Goal: Task Accomplishment & Management: Use online tool/utility

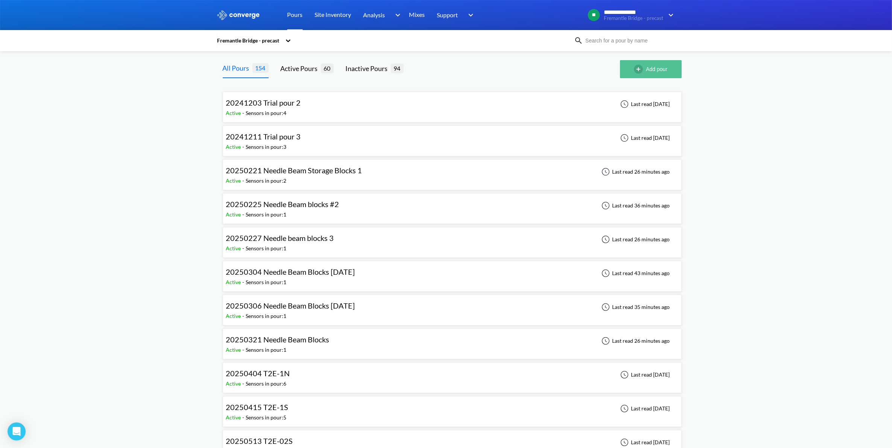
click at [653, 68] on button "Add pour" at bounding box center [651, 69] width 62 height 18
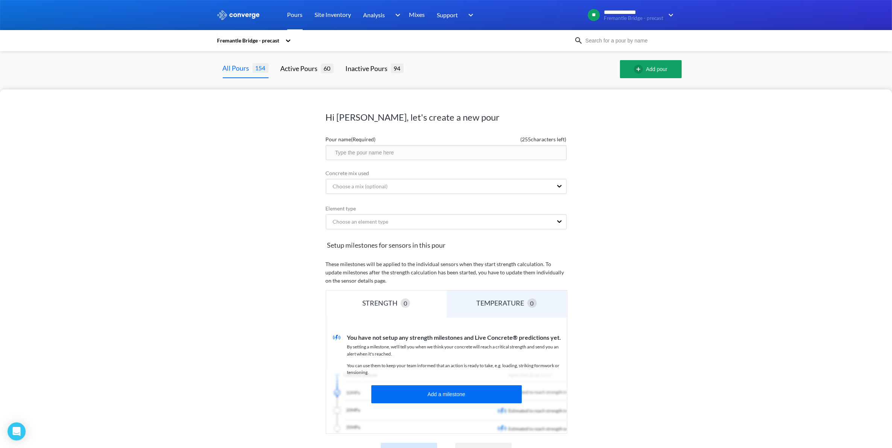
click at [419, 155] on input "text" at bounding box center [446, 152] width 241 height 15
type input "Maturity Recal - TD07 @ [GEOGRAPHIC_DATA]"
click at [368, 185] on div "Choose a mix (optional)" at bounding box center [357, 186] width 61 height 8
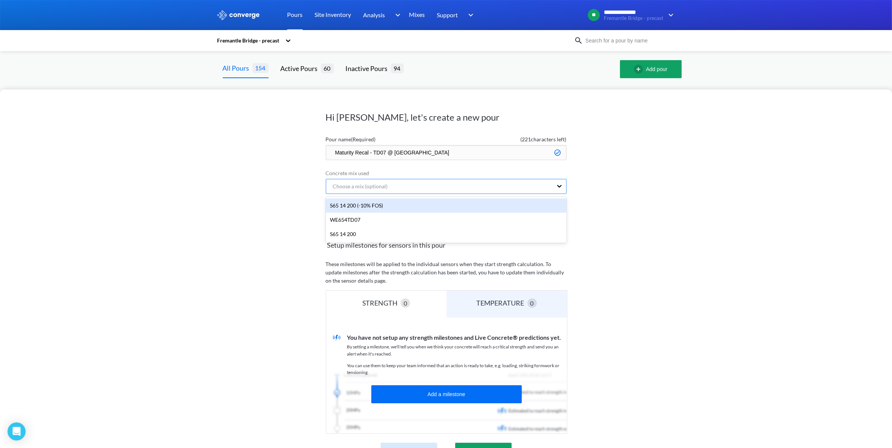
click at [368, 185] on div "Choose a mix (optional)" at bounding box center [357, 186] width 61 height 8
click at [613, 234] on div "Hi [PERSON_NAME], let's create a new pour Pour name (Required) ( 221 characters…" at bounding box center [446, 269] width 892 height 359
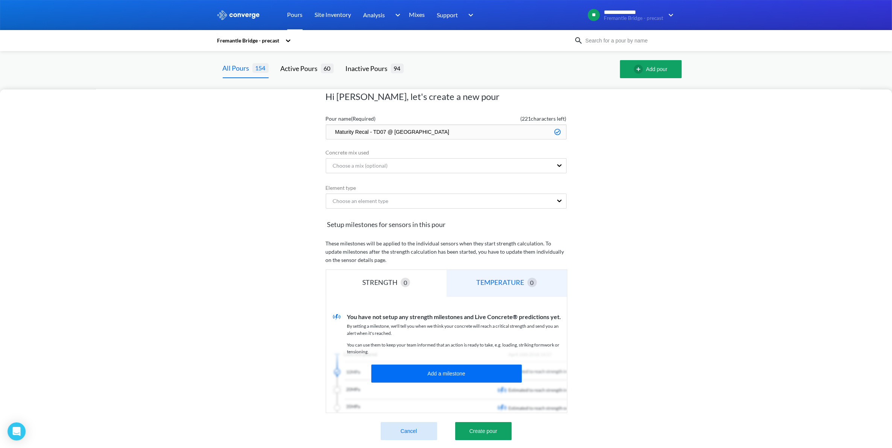
scroll to position [31, 0]
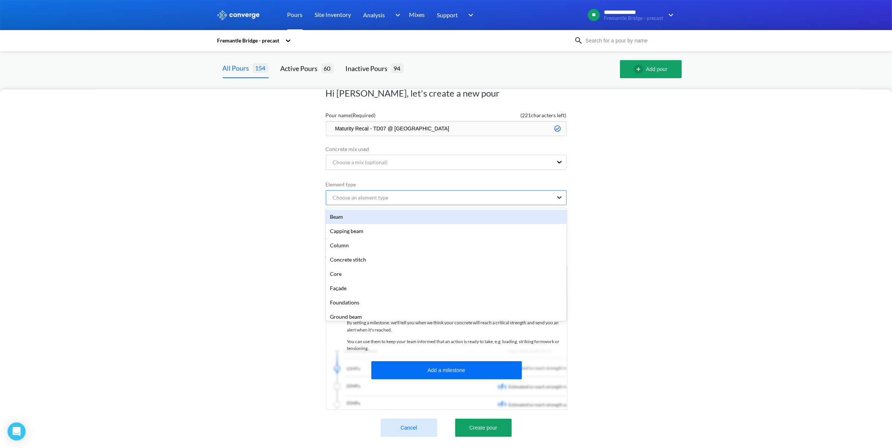
click at [561, 194] on icon at bounding box center [560, 198] width 8 height 8
click at [342, 212] on div "Other" at bounding box center [446, 219] width 241 height 14
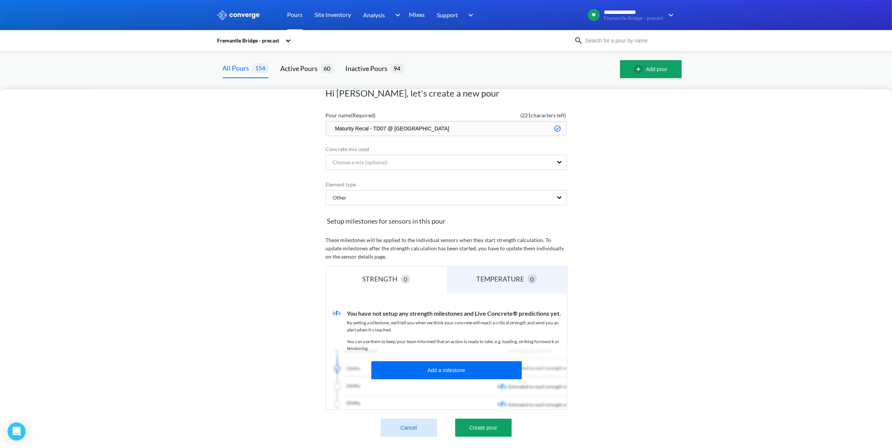
click at [659, 222] on div "Hi [PERSON_NAME], let's create a new pour Pour name (Required) ( 221 characters…" at bounding box center [446, 269] width 892 height 359
click at [552, 191] on div "Other" at bounding box center [439, 198] width 226 height 14
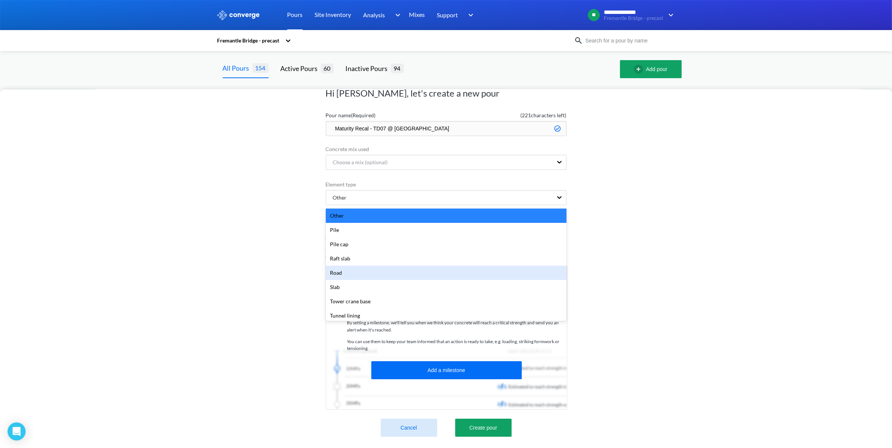
scroll to position [176, 0]
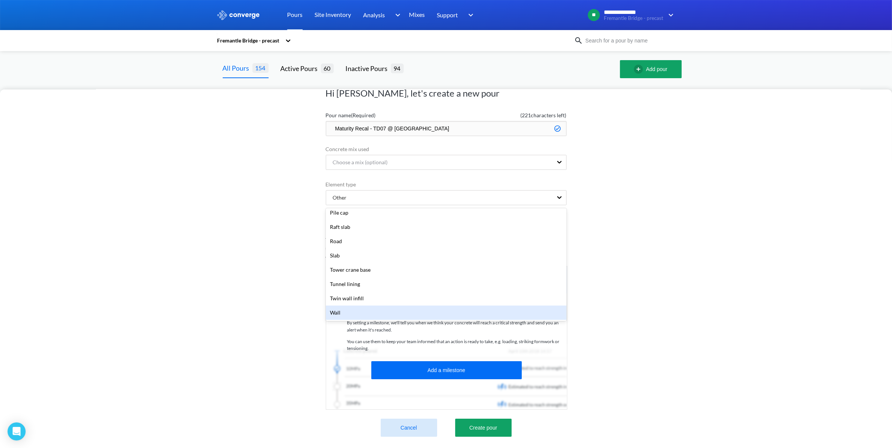
click at [339, 306] on div "Wall" at bounding box center [446, 313] width 241 height 14
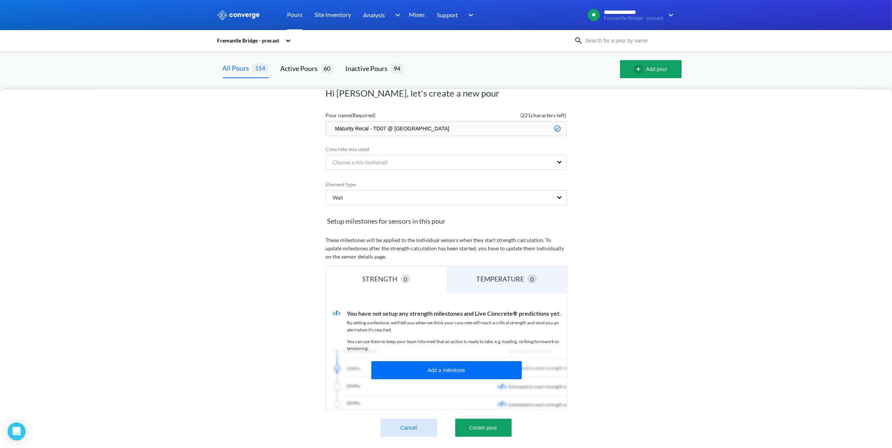
click at [590, 297] on div "Hi [PERSON_NAME], let's create a new pour Pour name (Required) ( 221 characters…" at bounding box center [446, 269] width 892 height 359
click at [487, 420] on button "Create pour" at bounding box center [483, 428] width 56 height 18
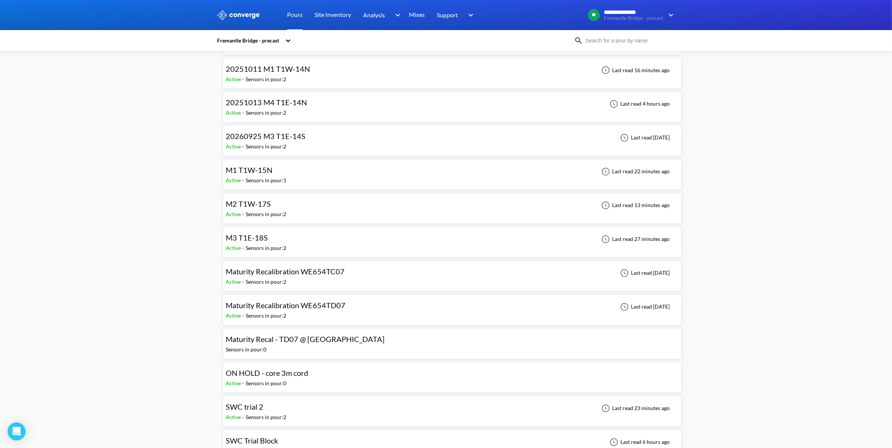
scroll to position [1646, 0]
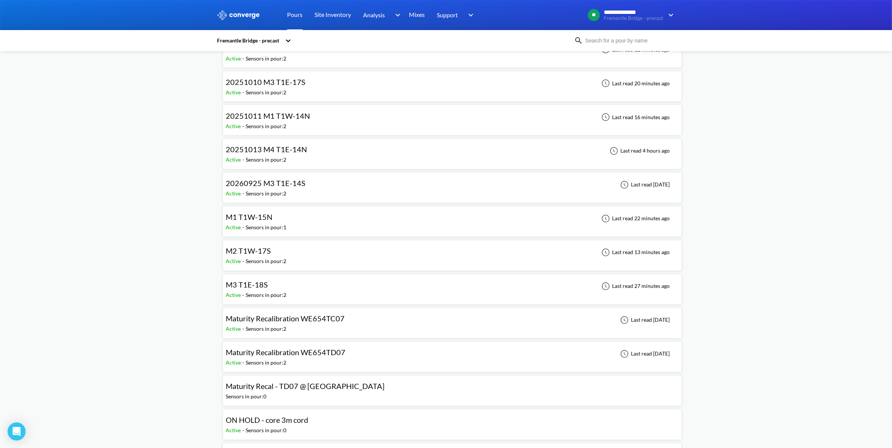
click at [288, 266] on div "M2 T1W-17S Active - Sensors in pour: 2 Last read 13 minutes ago" at bounding box center [452, 256] width 452 height 24
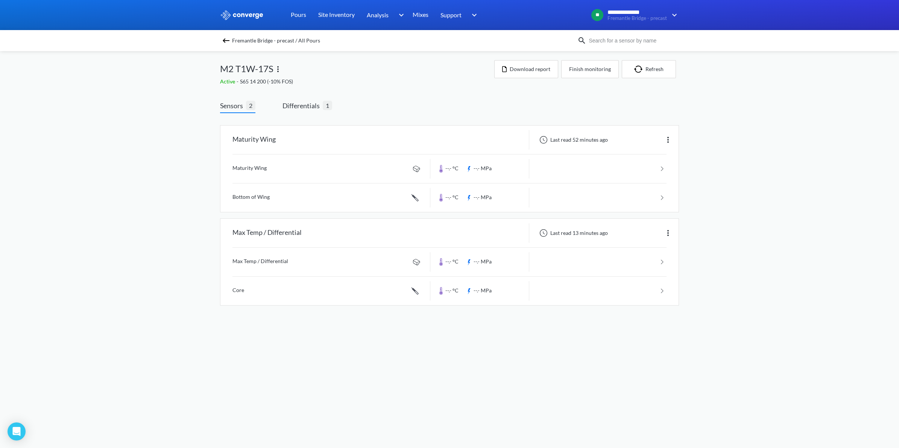
click at [277, 67] on img at bounding box center [278, 69] width 9 height 9
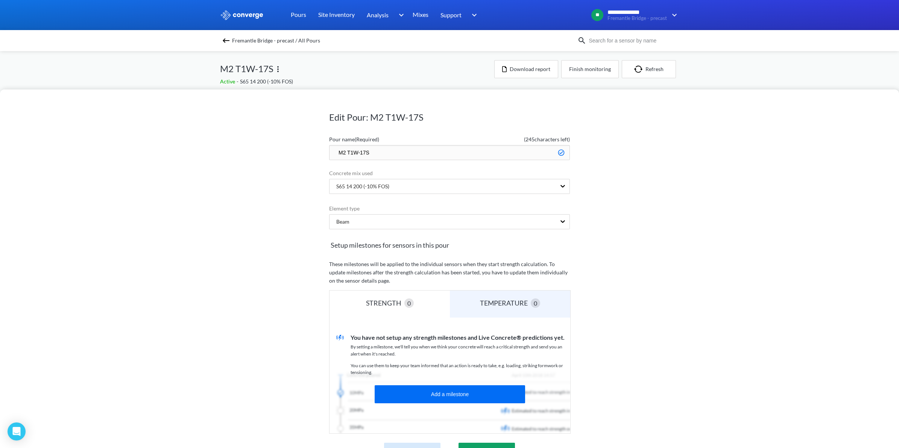
click at [336, 153] on input "M2 T1W-17S" at bounding box center [449, 152] width 241 height 15
type input "20251014 M2 T1W-17S"
click at [727, 201] on div "Edit Pour: M2 T1W-17S Pour name (Required) ( 236 characters left) 20251014 M2 T…" at bounding box center [449, 269] width 899 height 359
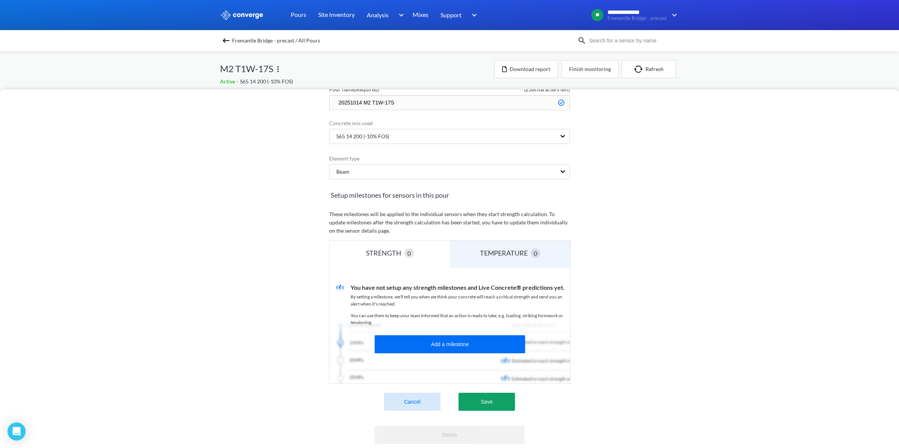
scroll to position [80, 0]
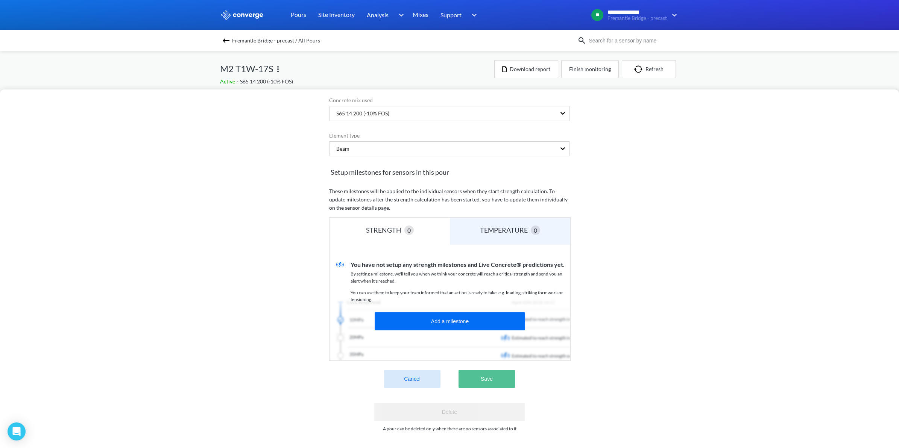
click at [482, 373] on button "Save" at bounding box center [487, 379] width 56 height 18
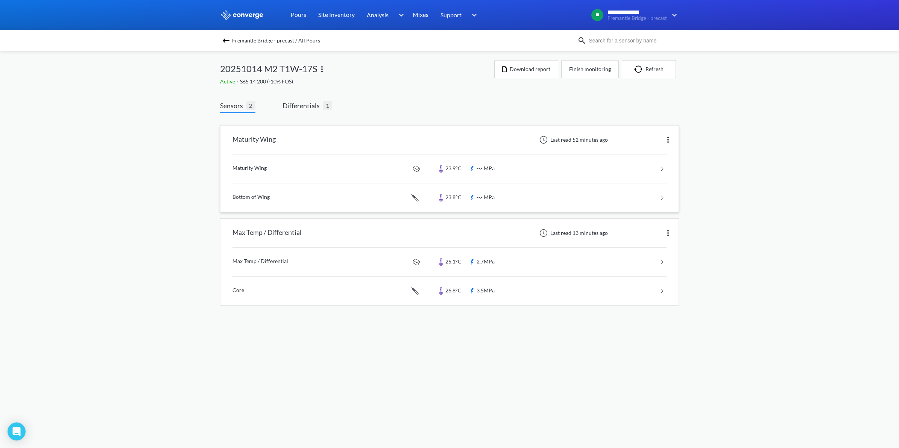
click at [670, 138] on img at bounding box center [668, 139] width 9 height 9
click at [657, 139] on div "Edit" at bounding box center [649, 140] width 48 height 14
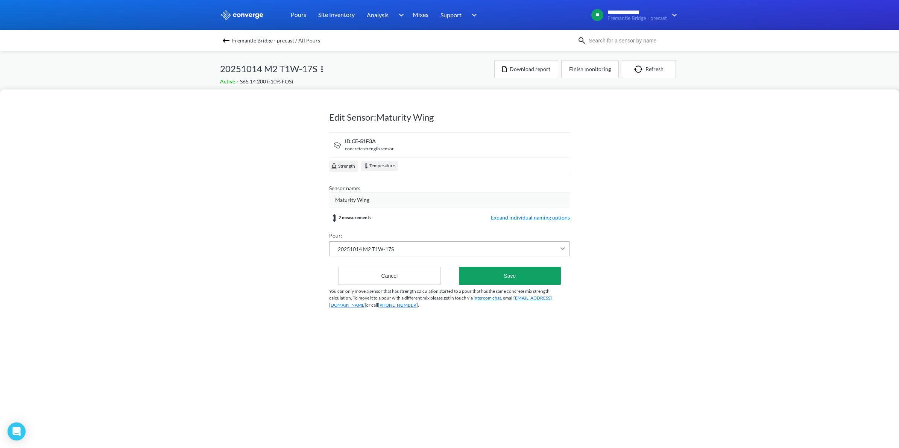
click at [556, 253] on div at bounding box center [563, 249] width 14 height 14
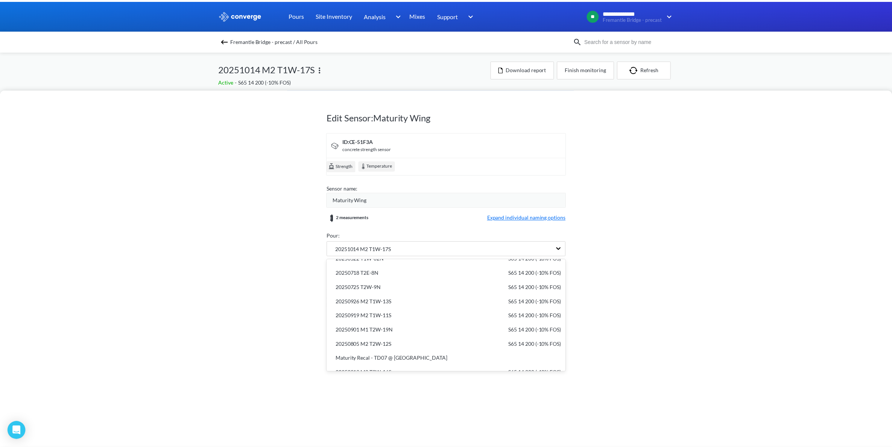
scroll to position [470, 0]
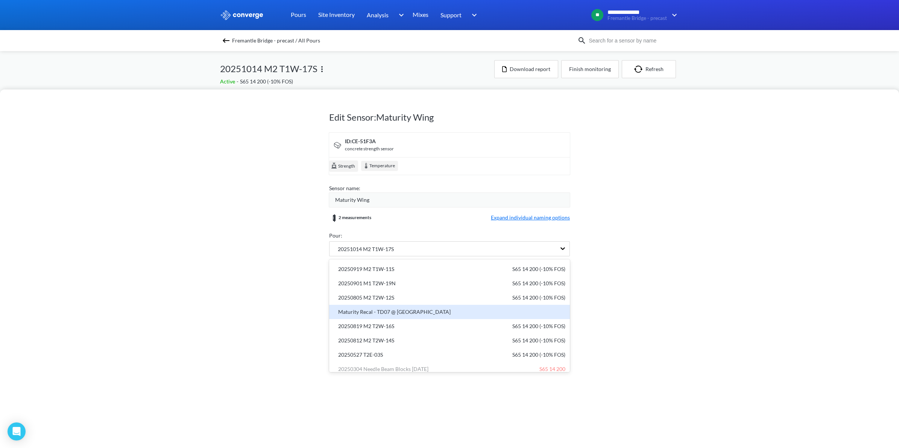
click at [419, 315] on div "Maturity Recal - TD07 @ [GEOGRAPHIC_DATA]" at bounding box center [450, 312] width 232 height 8
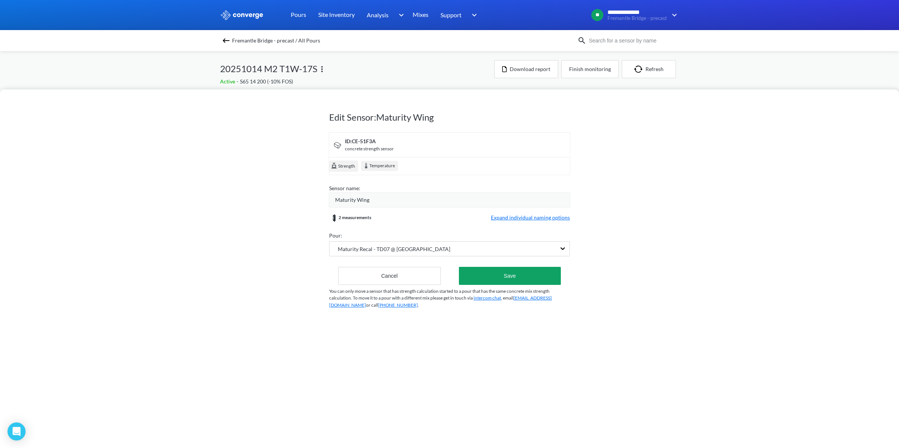
click at [388, 202] on div "Maturity Wing" at bounding box center [452, 200] width 235 height 8
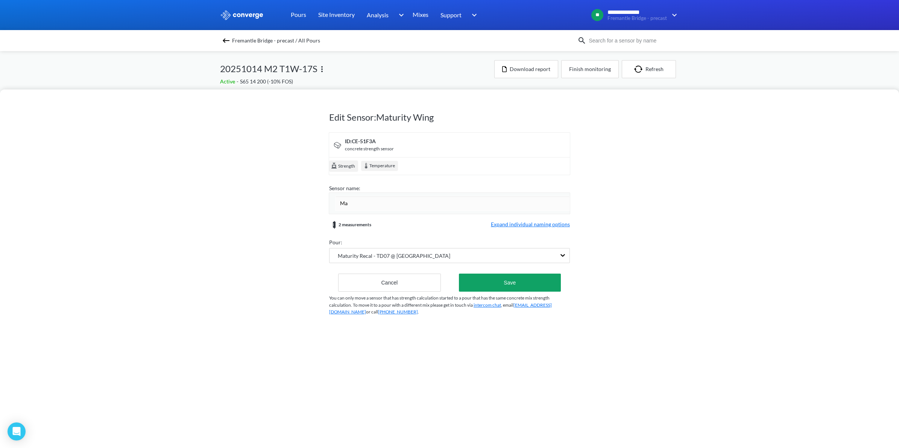
type input "M"
type input "Core 1"
click at [496, 226] on form "ID: CE-51F3A concrete strength sensor Strength Temperature Sensor name: Core 1 …" at bounding box center [449, 212] width 241 height 160
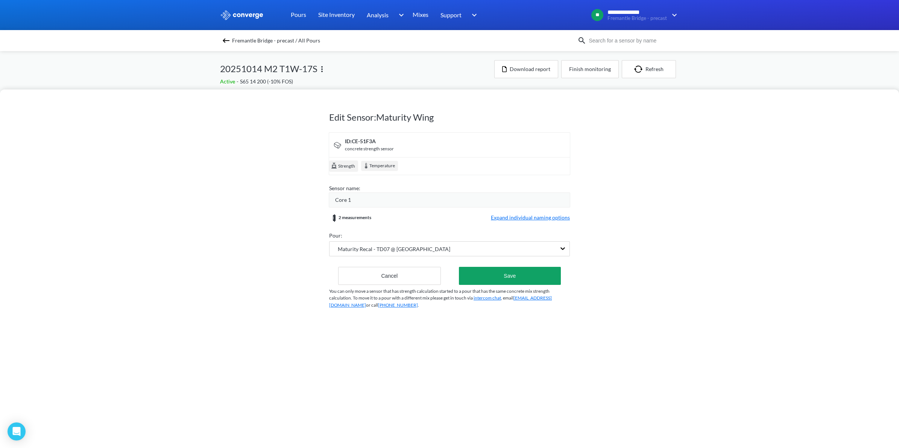
click at [497, 219] on span "Expand individual naming options" at bounding box center [530, 218] width 79 height 9
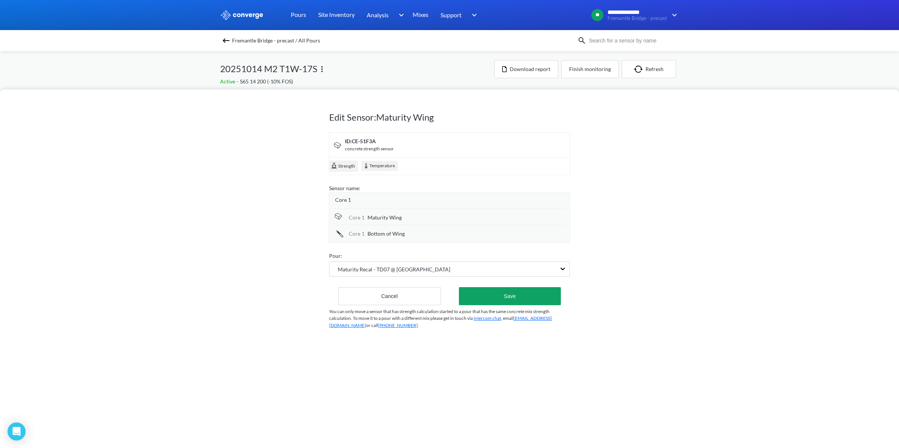
click at [406, 237] on div "Bottom of Wing" at bounding box center [467, 234] width 198 height 8
click at [404, 218] on div "Maturity Wing" at bounding box center [467, 218] width 198 height 8
type input "M"
type input "Ambient"
click at [399, 234] on span "Bottom of Wing" at bounding box center [386, 234] width 37 height 8
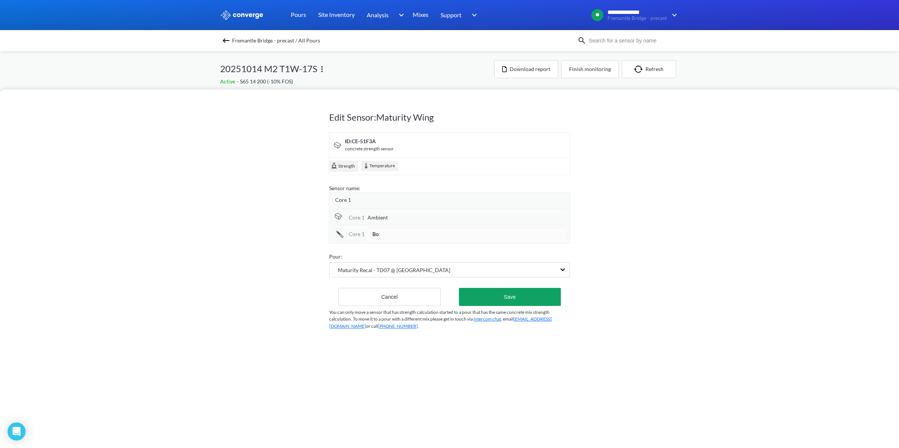
type input "B"
click at [368, 235] on input "Temp" at bounding box center [467, 234] width 198 height 15
type input "Core Temp"
click at [626, 298] on div "Edit Sensor: Maturity Wing ID: CE-51F3A concrete strength sensor Strength Tempe…" at bounding box center [449, 269] width 899 height 359
click at [529, 299] on button "Save" at bounding box center [510, 296] width 102 height 18
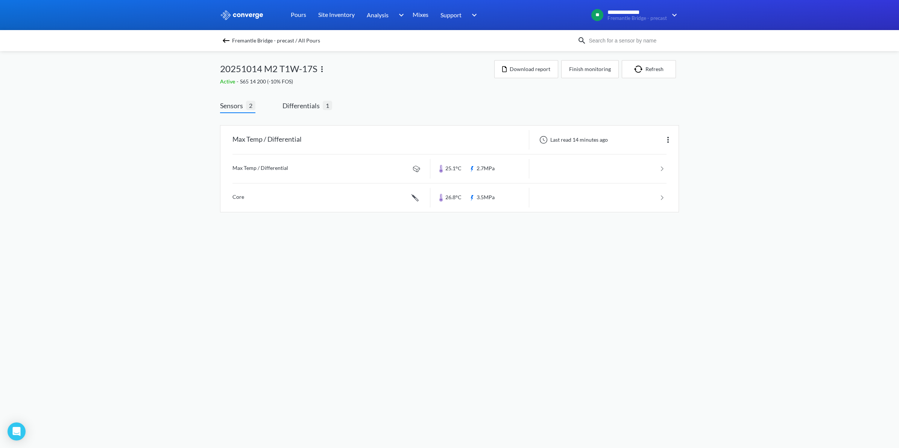
click at [224, 38] on img at bounding box center [226, 40] width 9 height 9
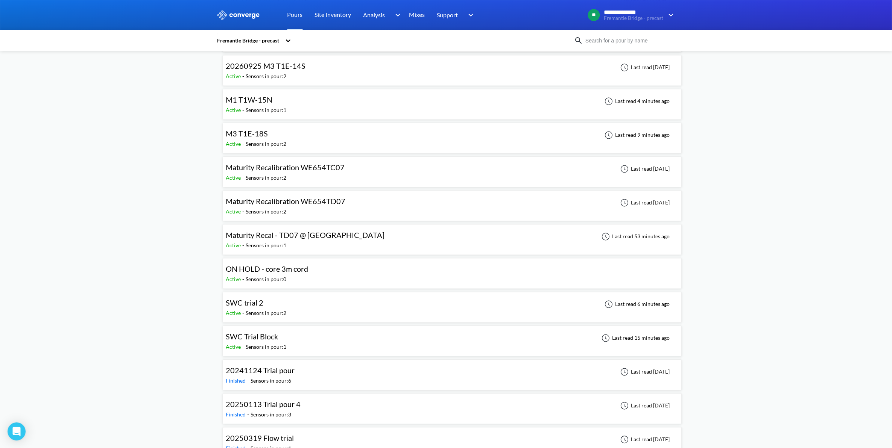
scroll to position [1787, 0]
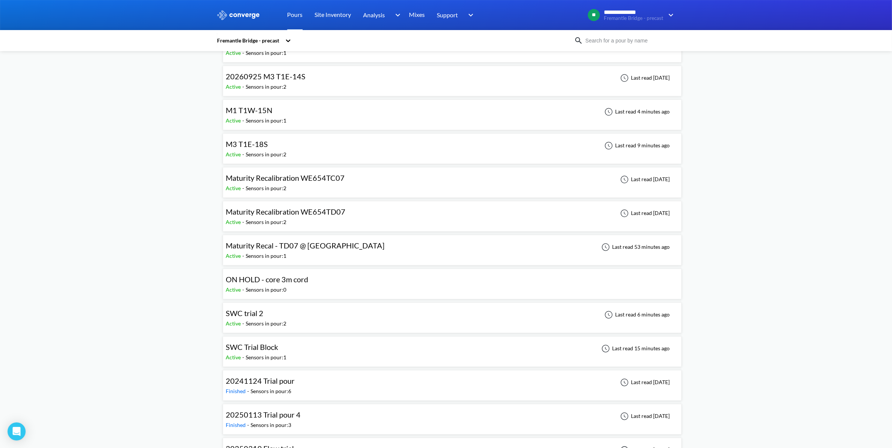
click at [333, 160] on div "M3 T1E-18S Active - Sensors in pour: 2 Last read 9 minutes ago" at bounding box center [452, 149] width 452 height 24
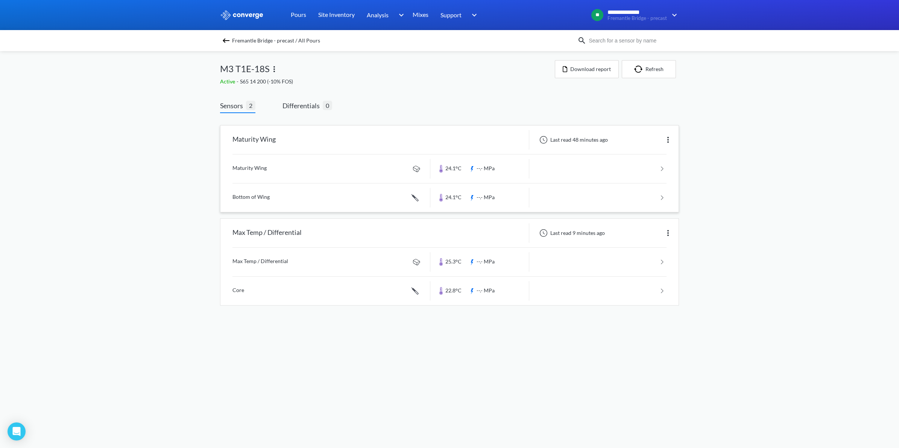
click at [666, 137] on img at bounding box center [668, 139] width 9 height 9
click at [639, 136] on div "Edit" at bounding box center [649, 140] width 48 height 14
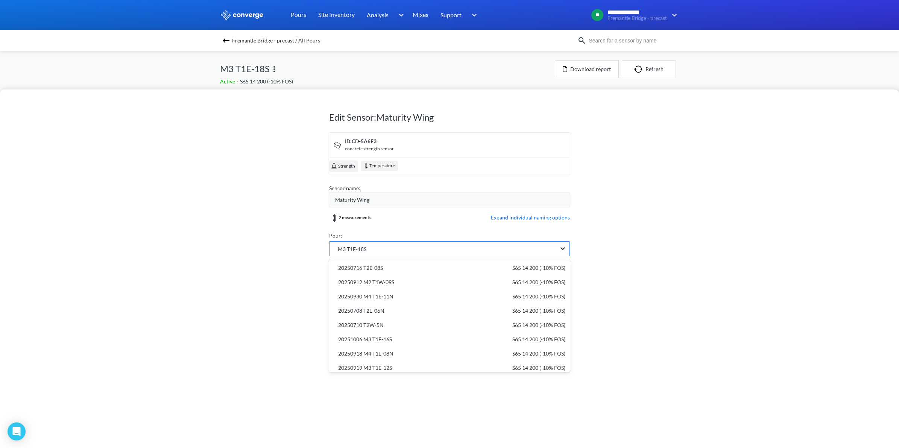
click at [561, 248] on icon at bounding box center [563, 249] width 5 height 3
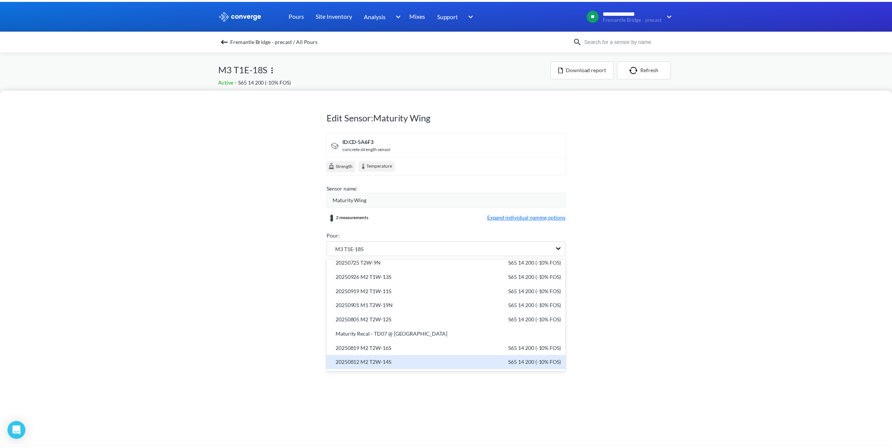
scroll to position [435, 0]
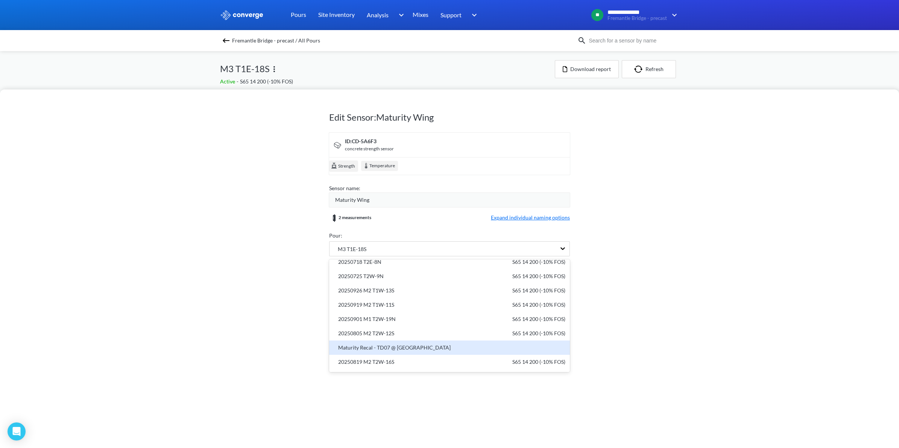
click at [395, 348] on div "Maturity Recal - TD07 @ [GEOGRAPHIC_DATA]" at bounding box center [392, 348] width 117 height 8
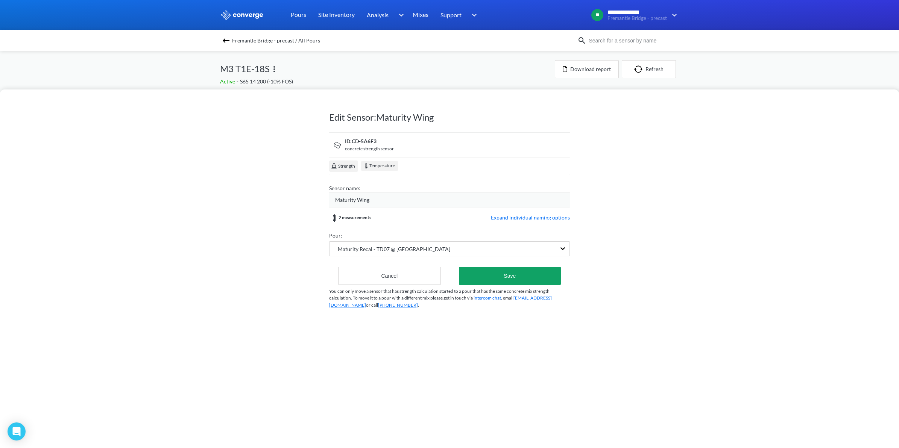
click at [484, 202] on div "Maturity Wing" at bounding box center [452, 200] width 235 height 8
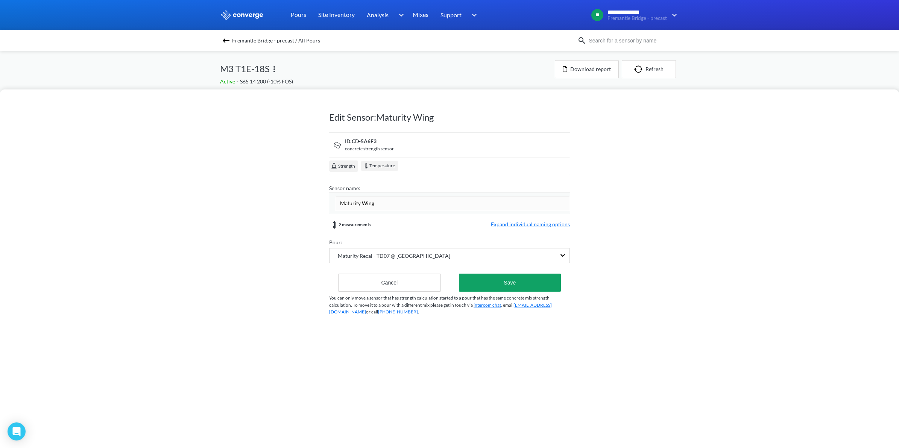
click at [520, 226] on form "ID: CD-5A6F3 concrete strength sensor Strength Temperature Sensor name: Maturit…" at bounding box center [449, 212] width 241 height 160
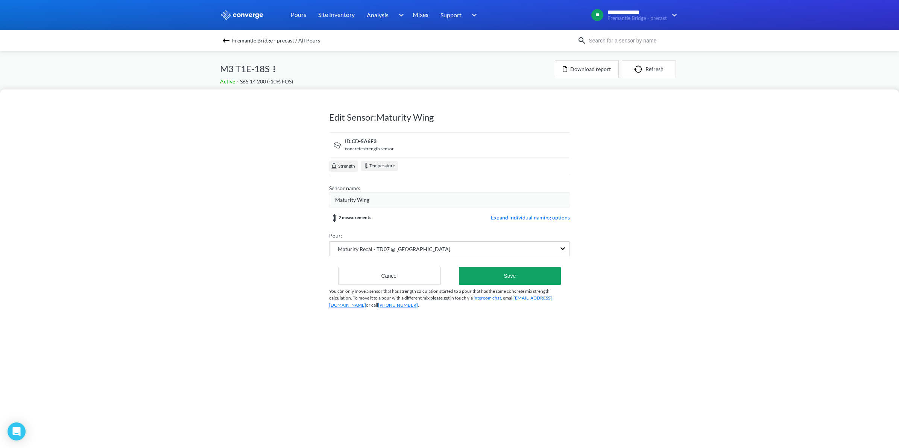
click at [524, 221] on span "Expand individual naming options" at bounding box center [530, 218] width 79 height 9
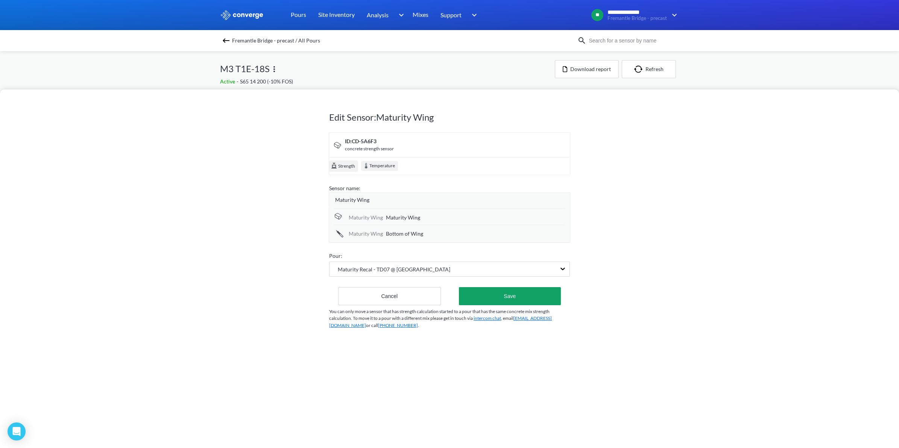
click at [382, 200] on div "Maturity Wing" at bounding box center [452, 200] width 235 height 8
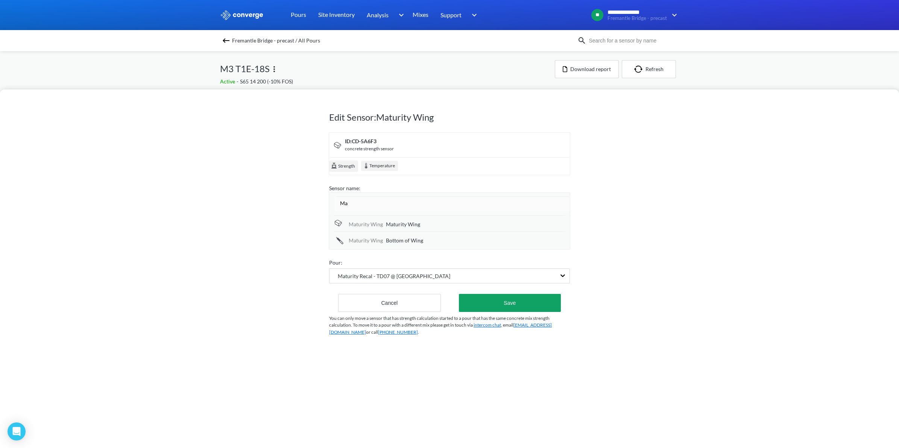
type input "M"
type input "Core 2"
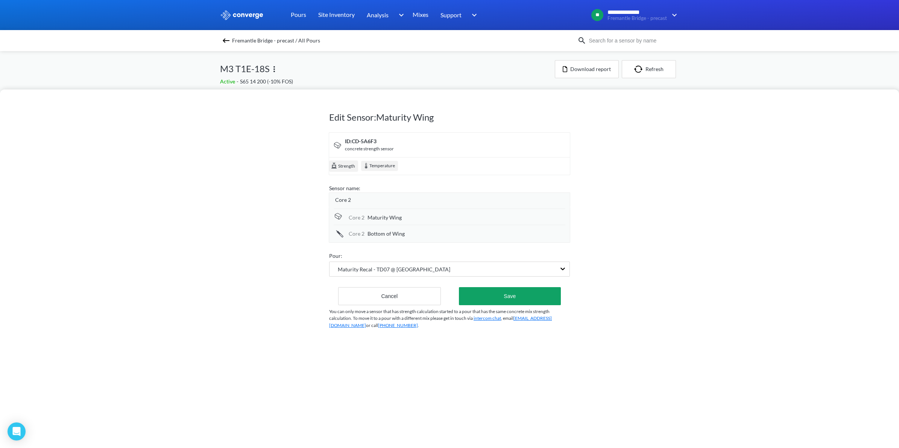
click at [431, 222] on div "Core 2 Maturity Wing" at bounding box center [450, 217] width 232 height 16
click at [420, 219] on div "Maturity Wing" at bounding box center [467, 218] width 198 height 8
type input "M"
type input "Ambient"
click at [400, 235] on span "Bottom of Wing" at bounding box center [386, 235] width 37 height 8
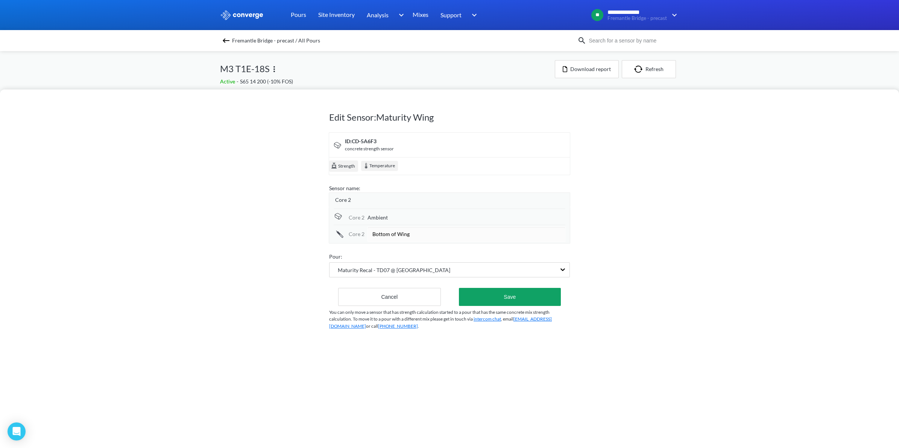
drag, startPoint x: 409, startPoint y: 234, endPoint x: 331, endPoint y: 236, distance: 77.5
click at [334, 237] on div "Core 2 Bottom of Wing" at bounding box center [450, 233] width 232 height 17
type input "Core Temp"
click at [722, 244] on div "Edit Sensor: Maturity Wing ID: CD-5A6F3 concrete strength sensor Strength Tempe…" at bounding box center [449, 269] width 899 height 359
click at [537, 294] on button "Save" at bounding box center [510, 296] width 102 height 18
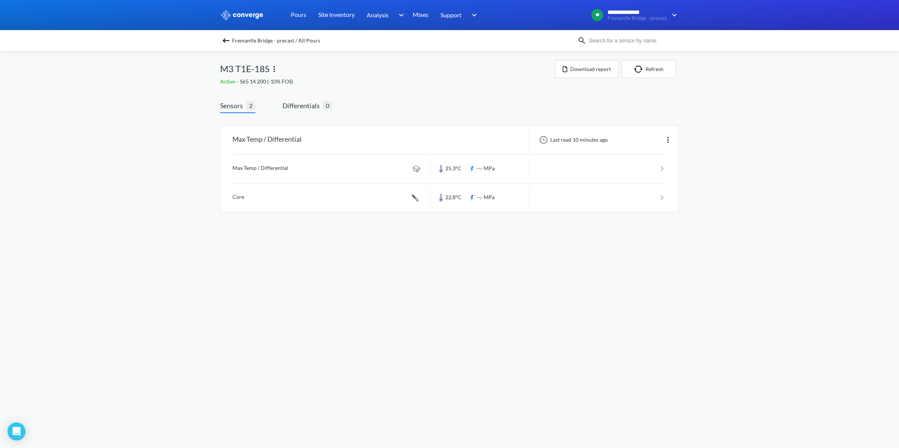
click at [227, 39] on img at bounding box center [226, 40] width 9 height 9
